Goal: Task Accomplishment & Management: Use online tool/utility

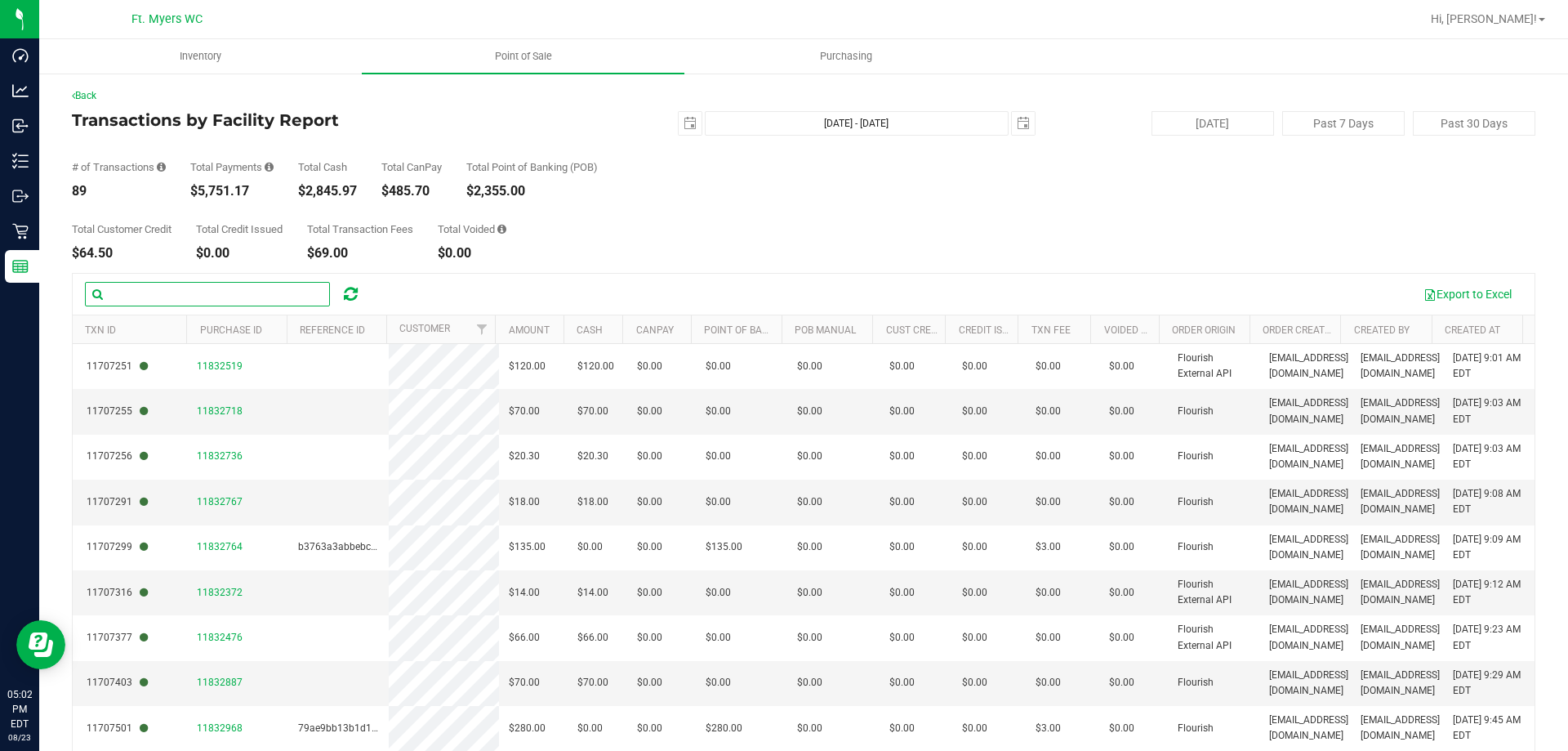
click at [255, 291] on input "text" at bounding box center [207, 294] width 245 height 24
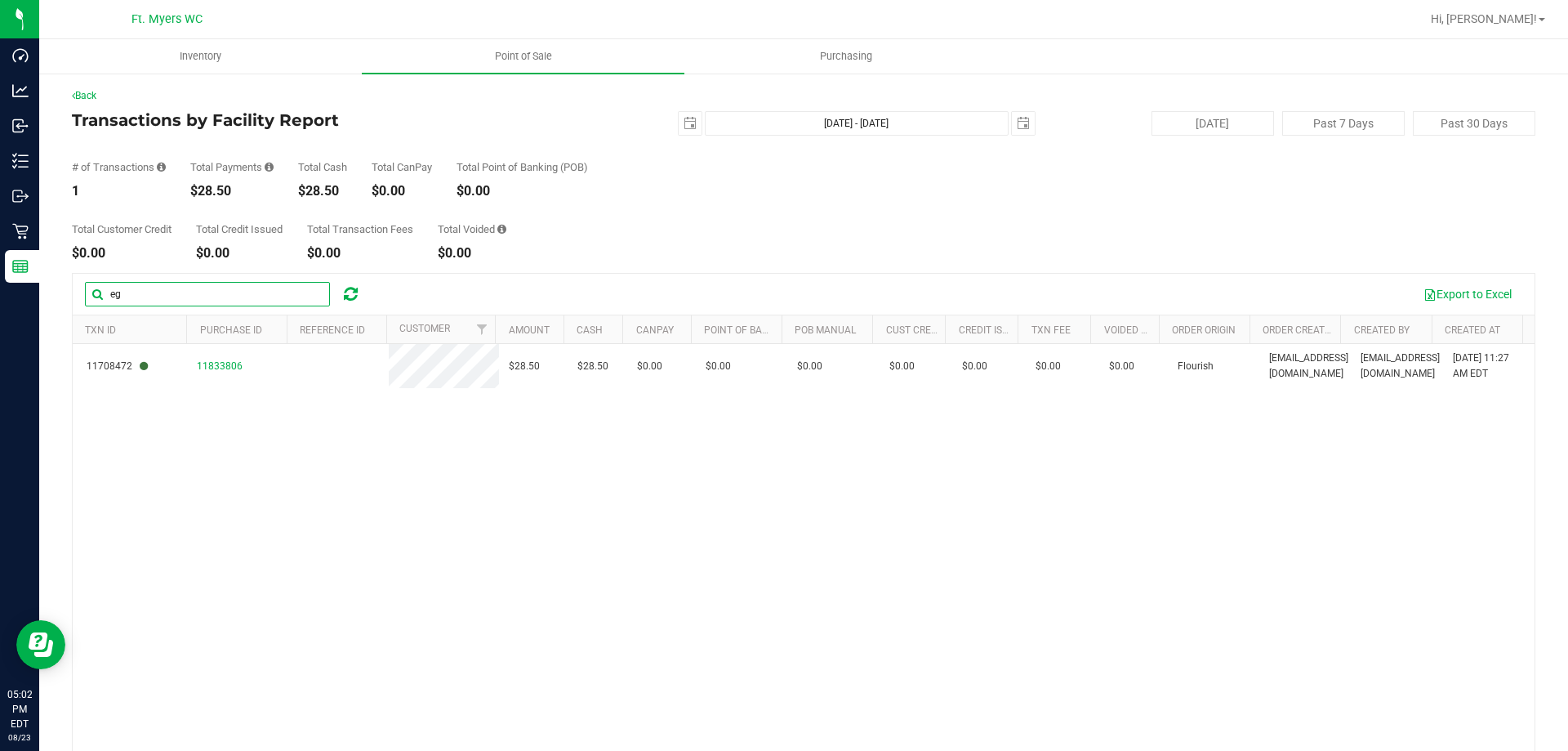
type input "e"
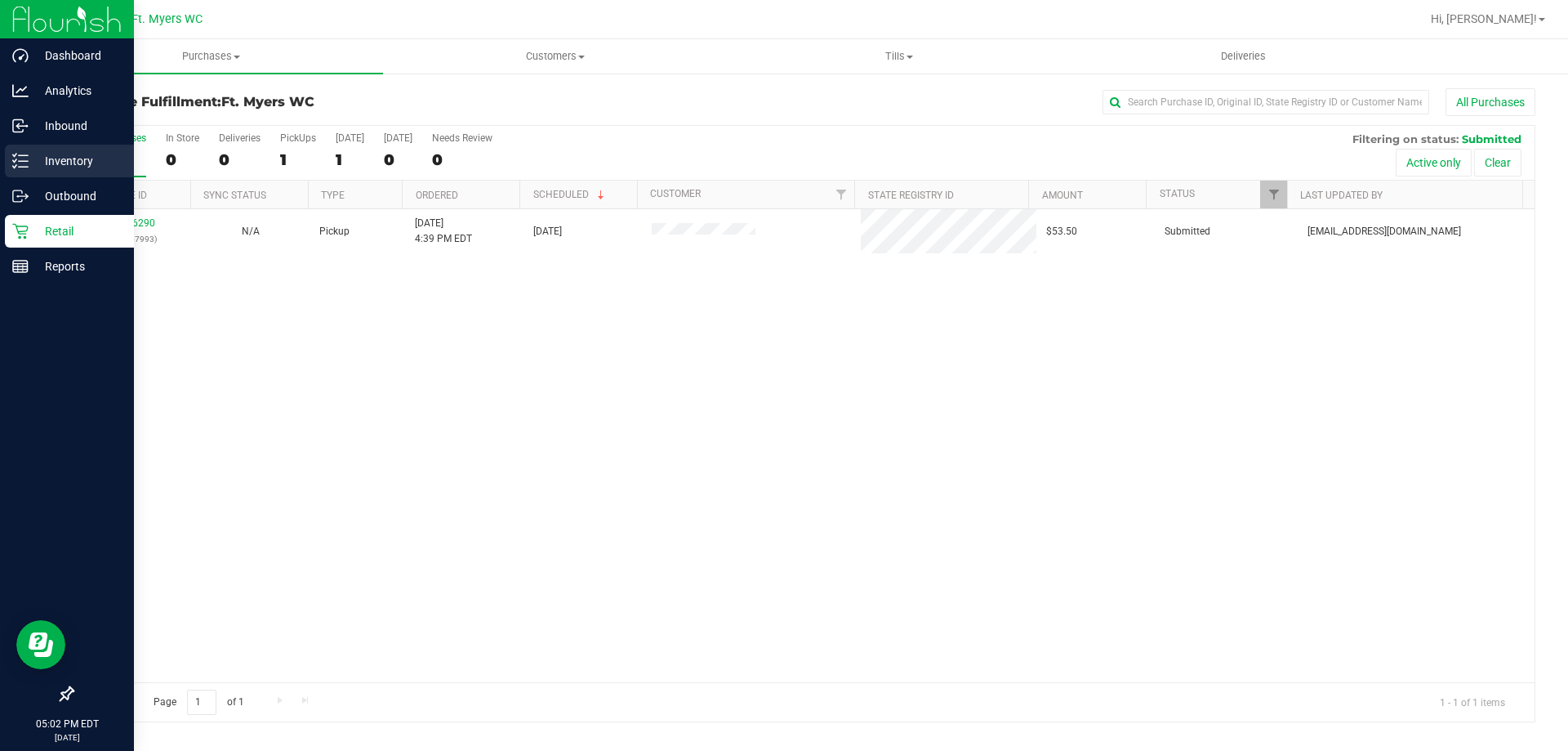
click at [64, 164] on p "Inventory" at bounding box center [77, 161] width 98 height 20
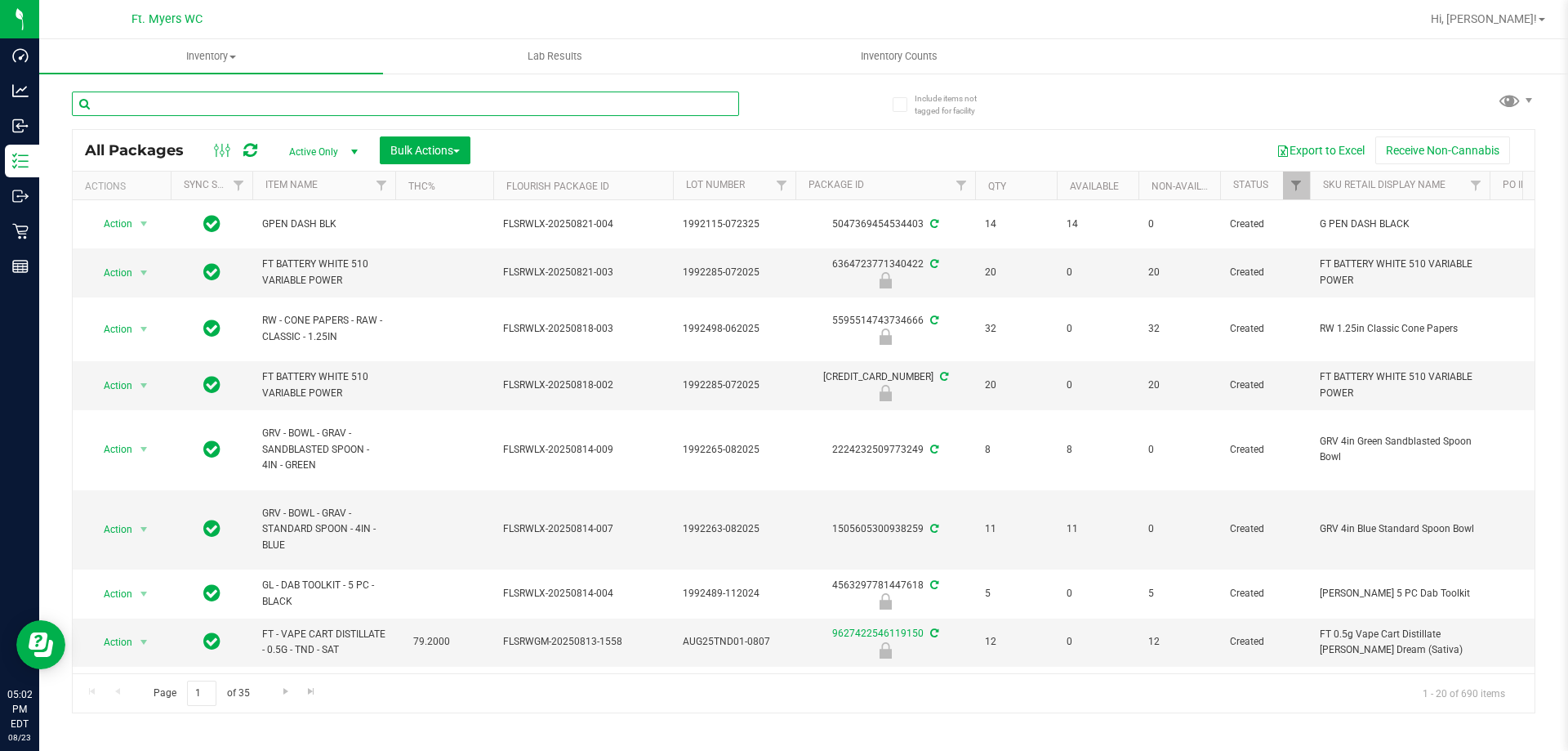
click at [186, 110] on input "text" at bounding box center [405, 104] width 667 height 24
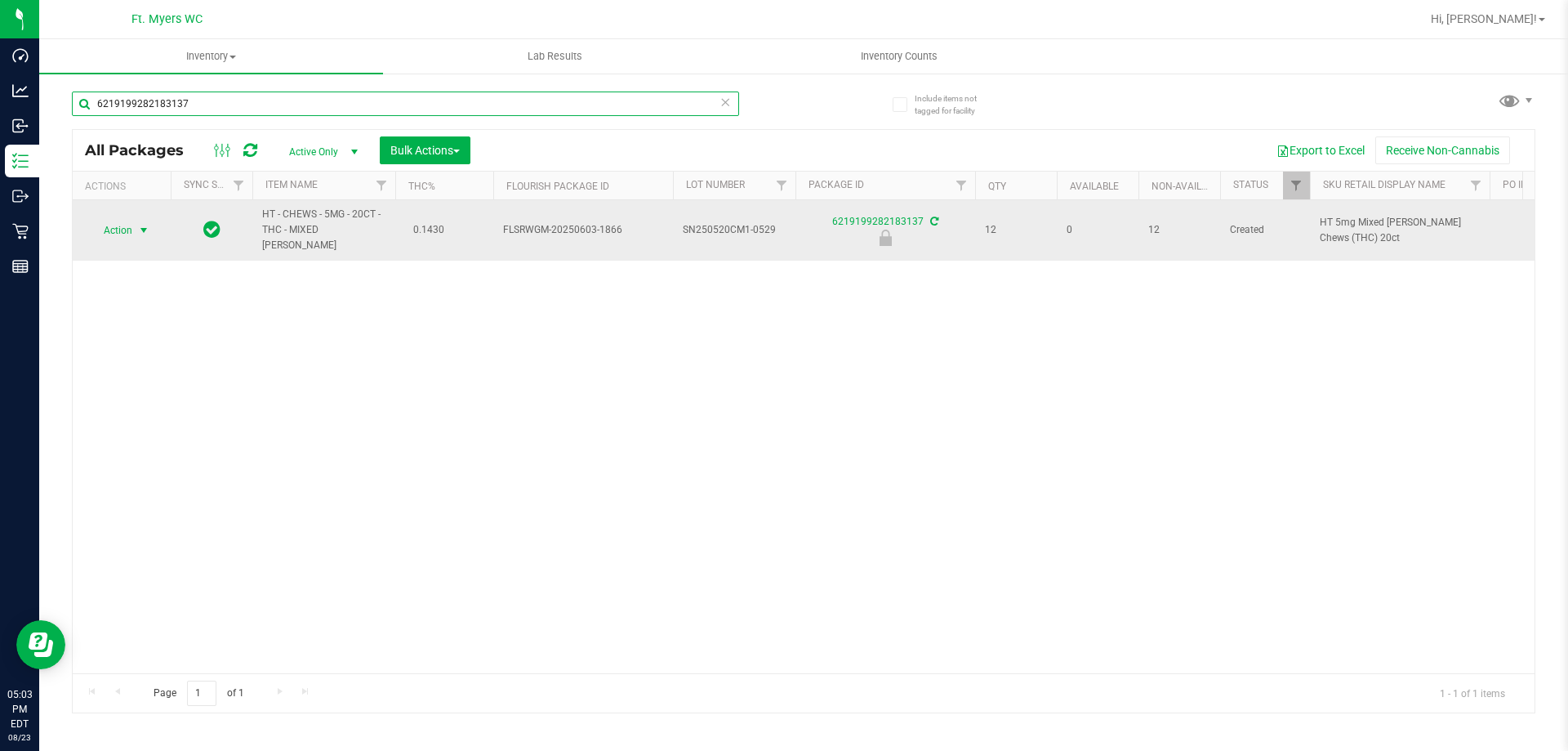
type input "6219199282183137"
click at [148, 228] on span "select" at bounding box center [143, 230] width 13 height 13
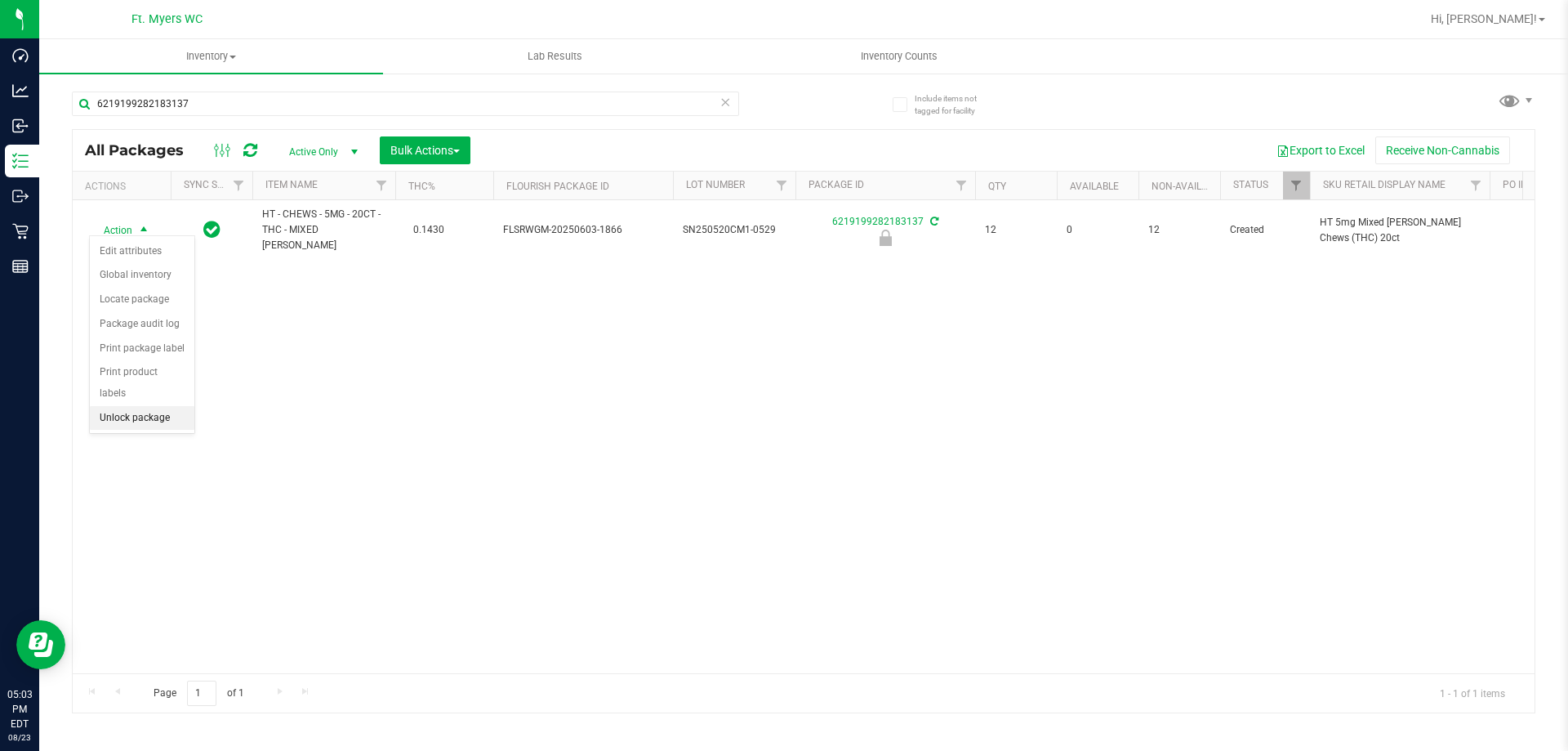
click at [157, 406] on li "Unlock package" at bounding box center [142, 418] width 105 height 24
